Goal: Information Seeking & Learning: Learn about a topic

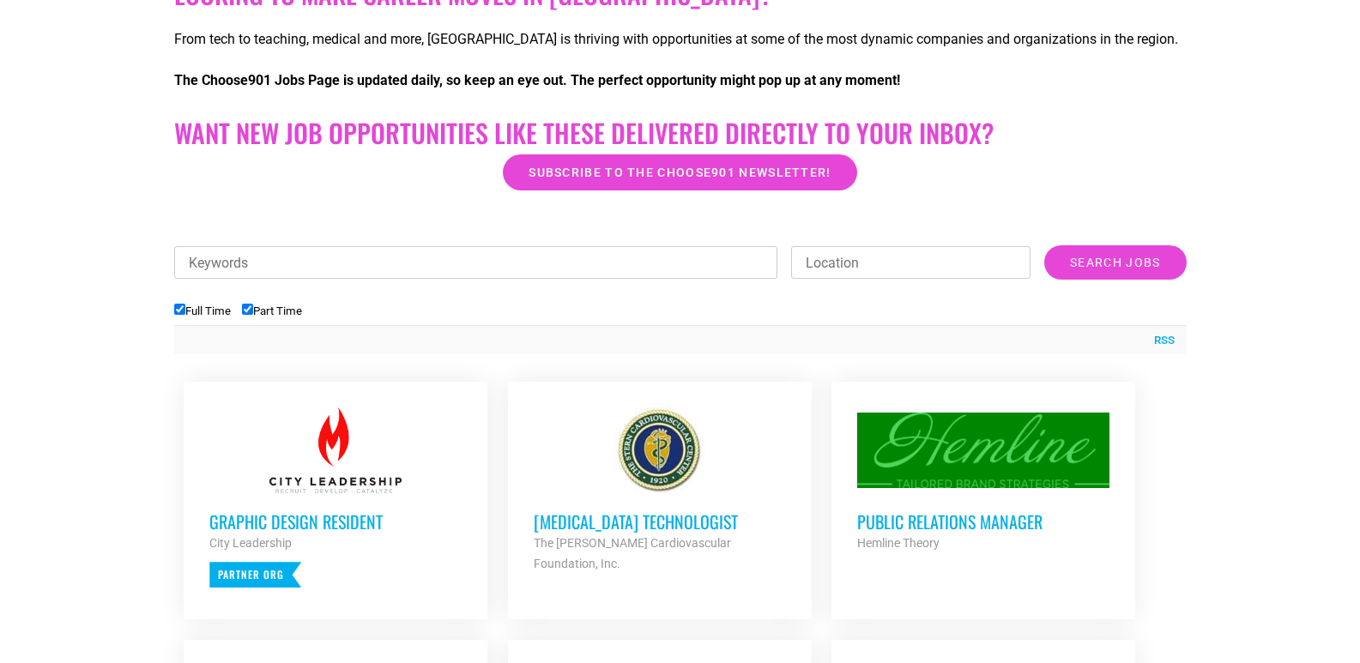
scroll to position [429, 0]
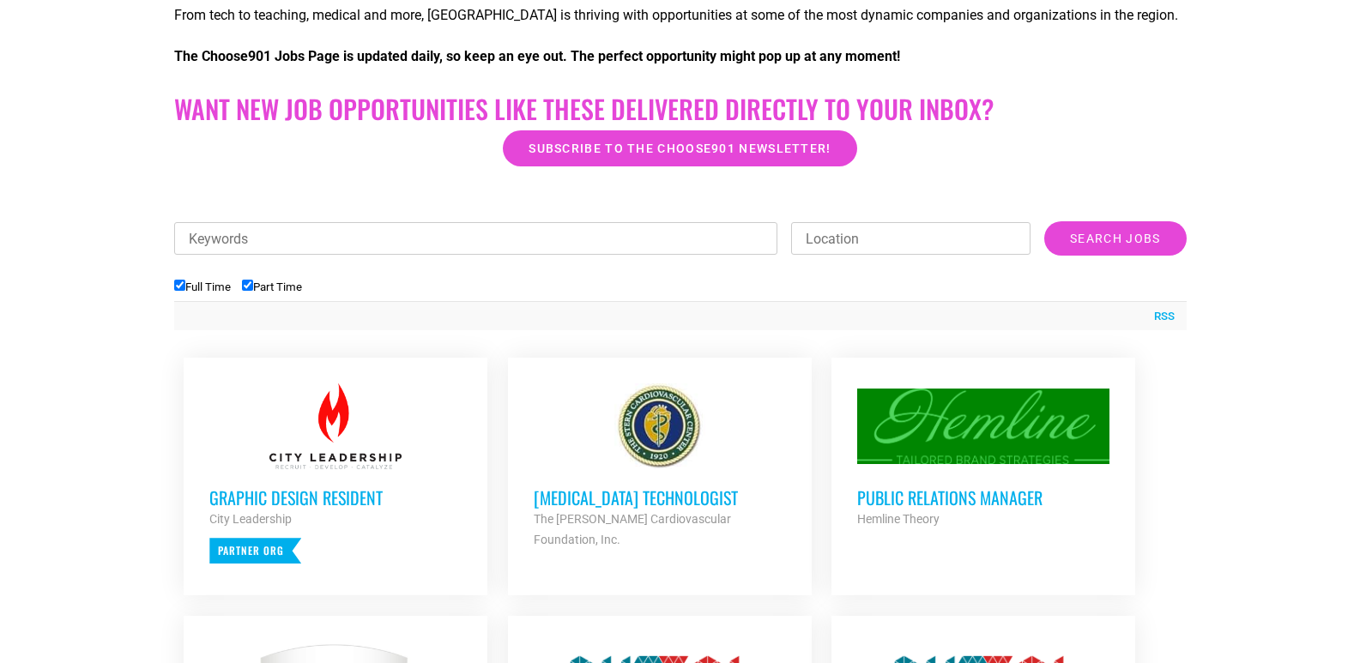
click at [363, 499] on h3 "Graphic Design Resident" at bounding box center [335, 498] width 252 height 22
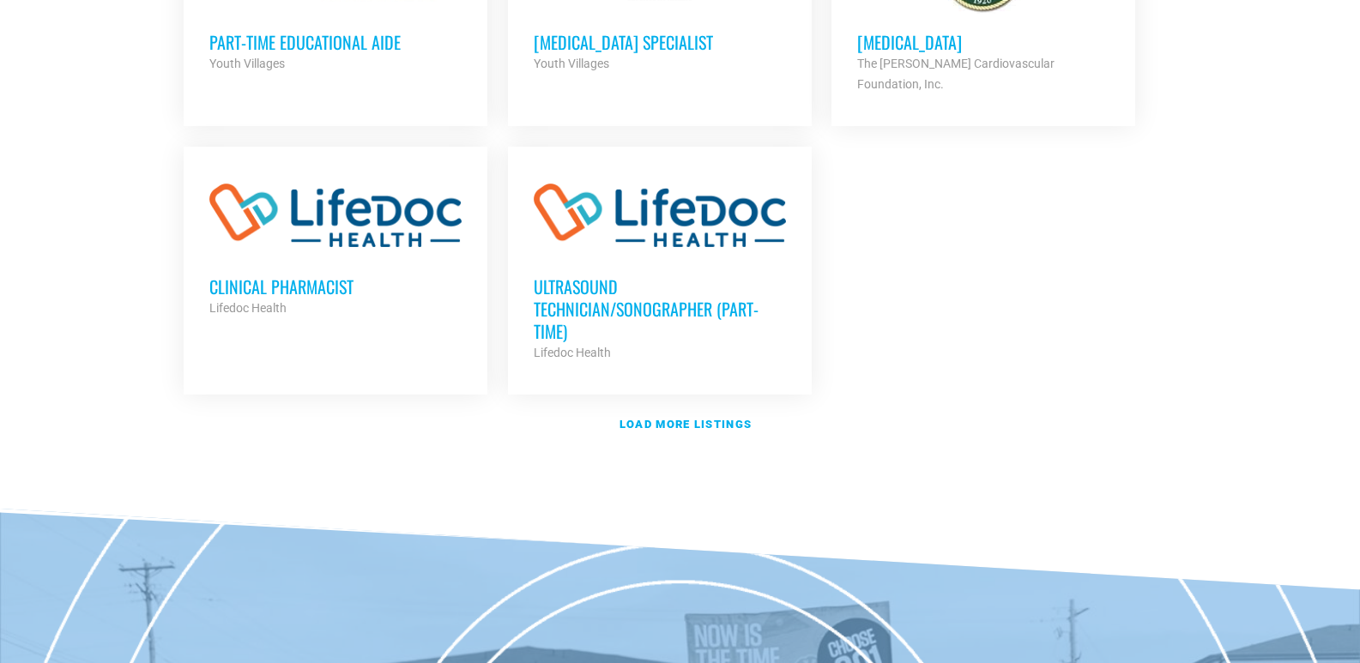
scroll to position [2317, 0]
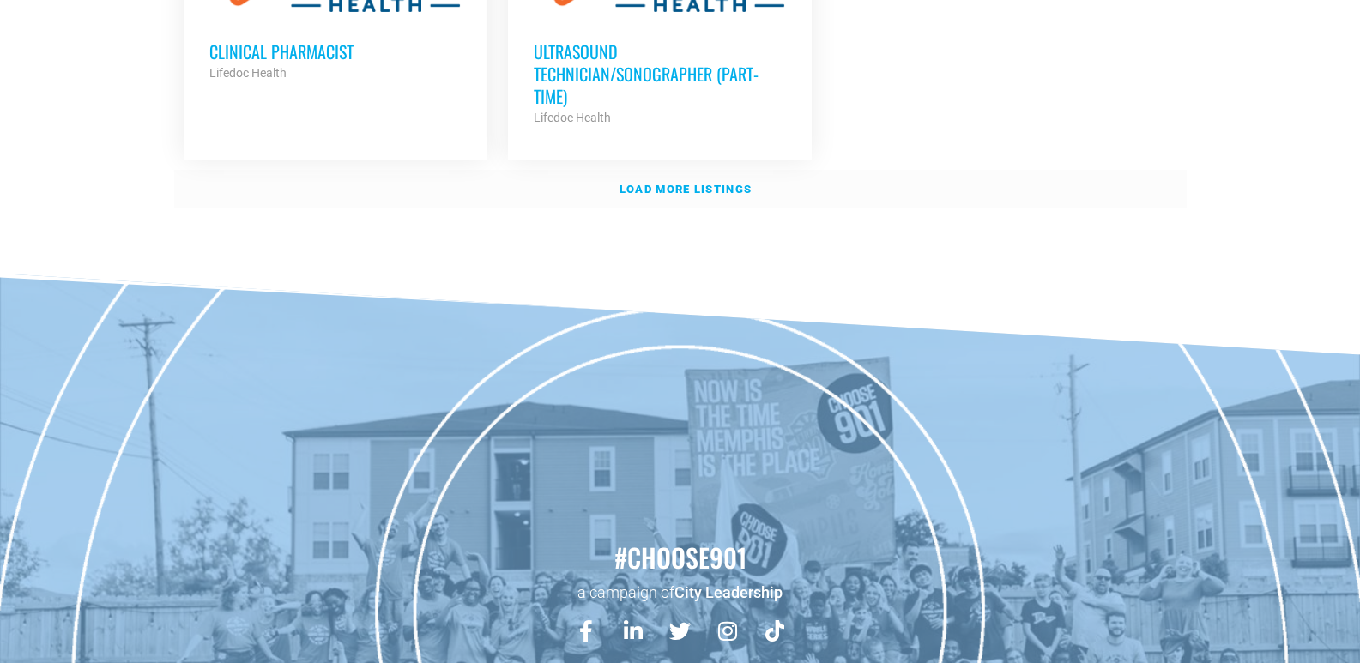
click at [680, 183] on strong "Load more listings" at bounding box center [686, 189] width 132 height 13
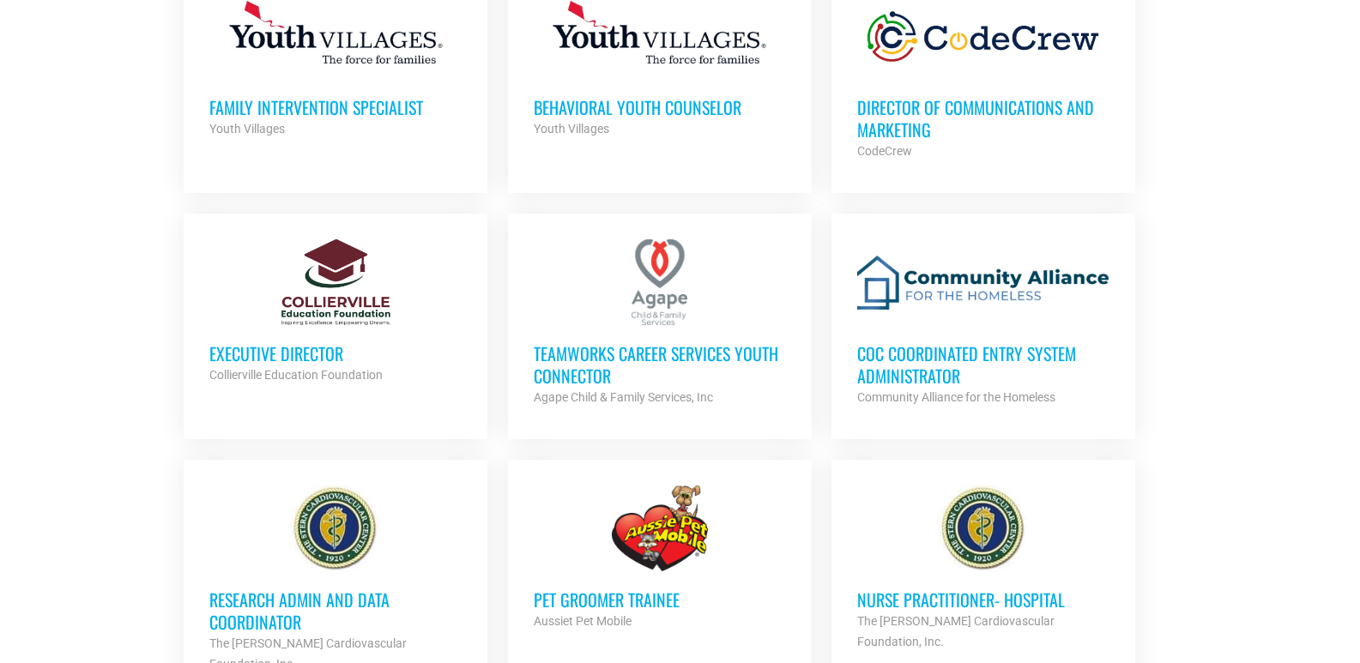
scroll to position [3004, 0]
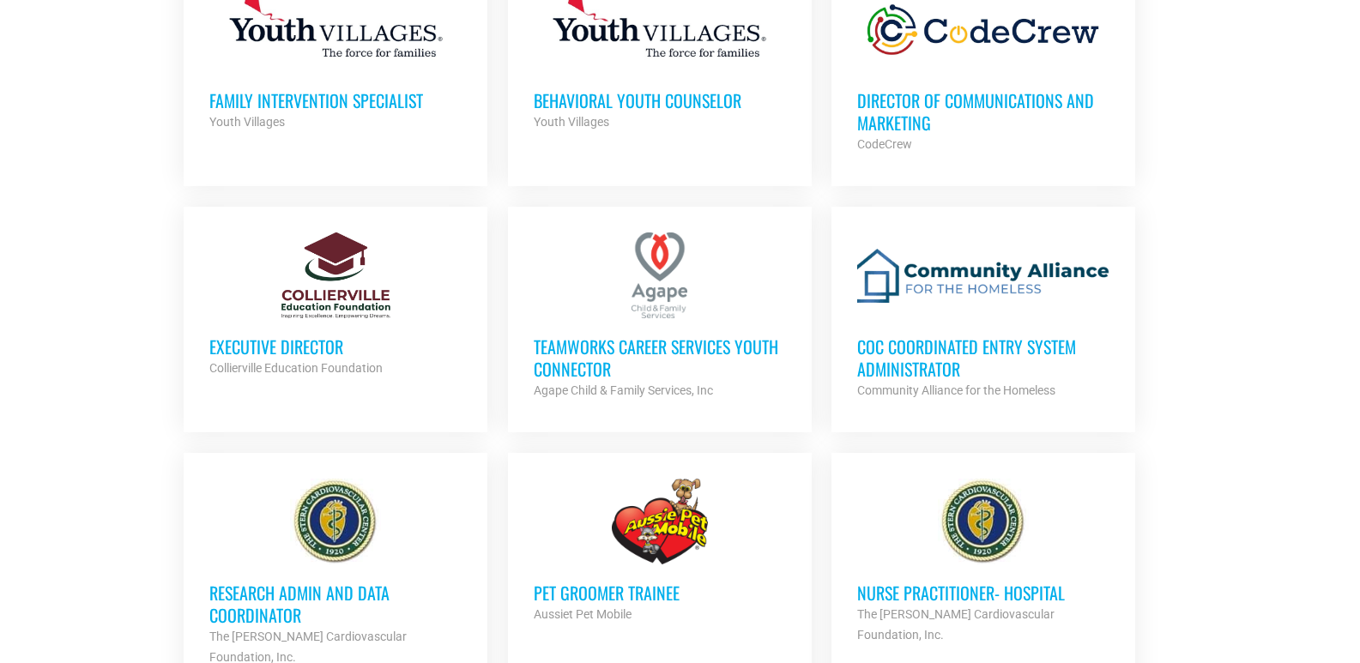
click at [657, 336] on h3 "TeamWorks Career Services Youth Connector" at bounding box center [660, 358] width 252 height 45
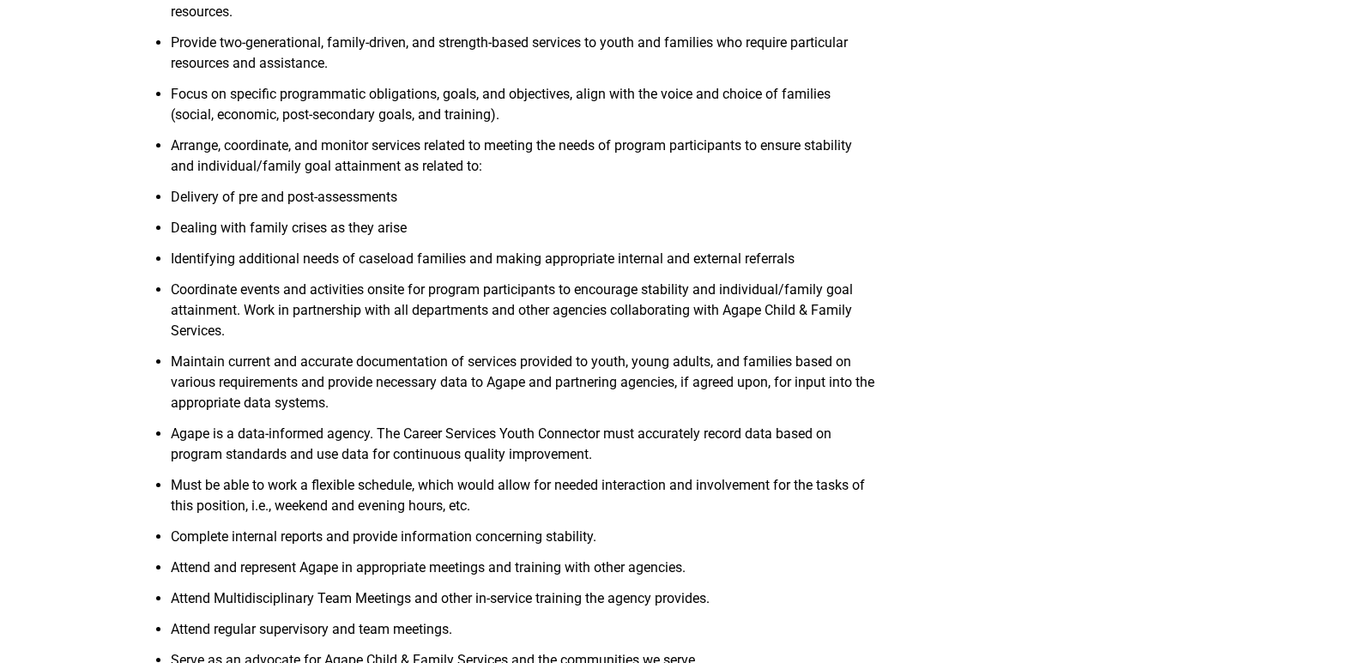
scroll to position [772, 0]
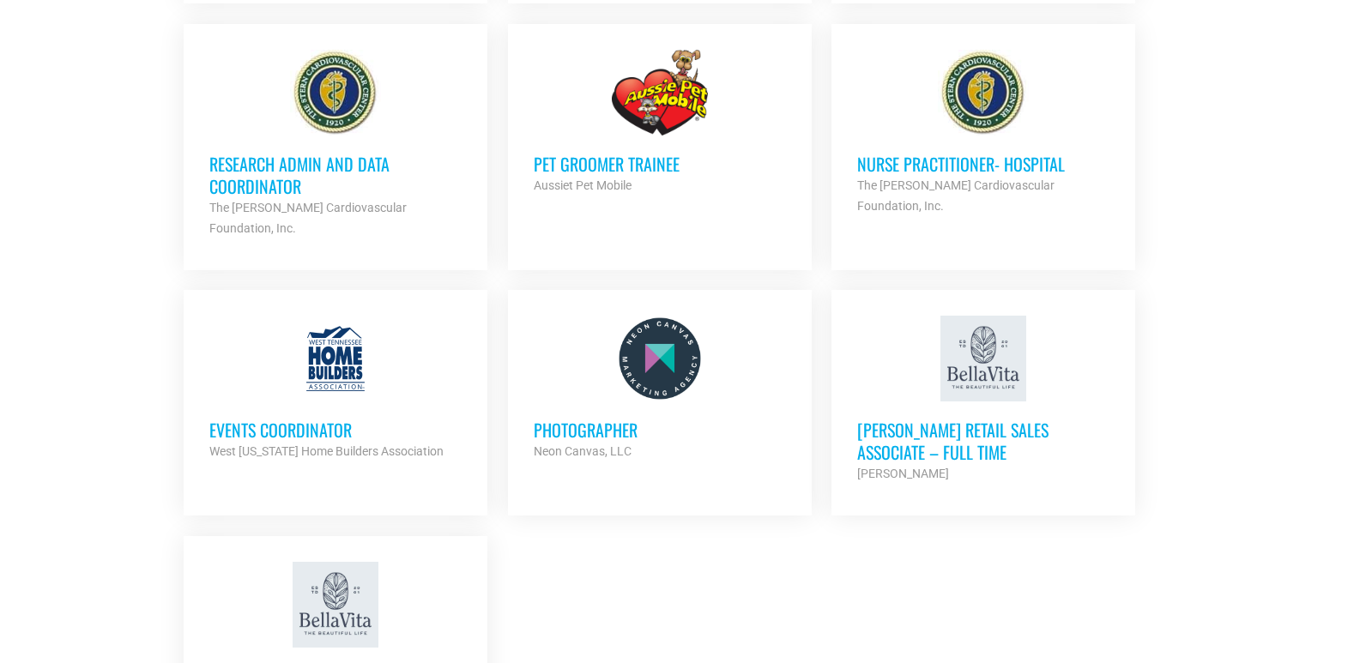
scroll to position [3862, 0]
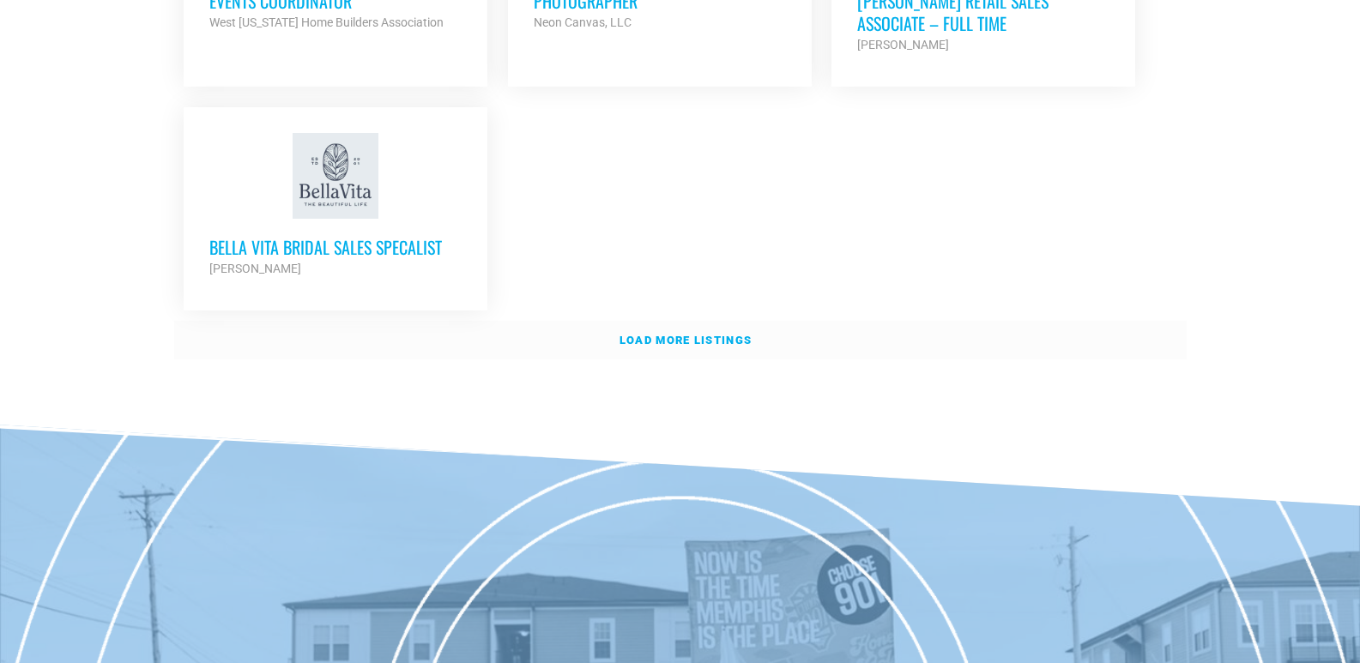
click at [718, 334] on strong "Load more listings" at bounding box center [686, 340] width 132 height 13
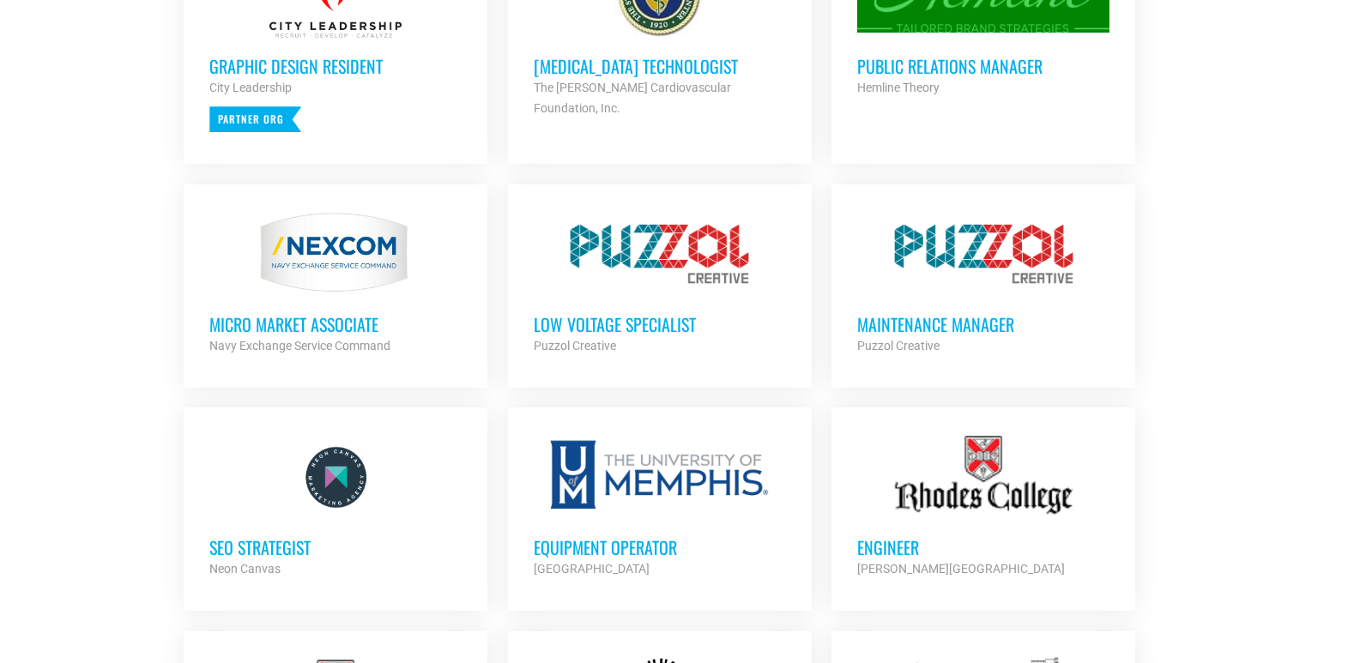
scroll to position [796, 0]
